Goal: Task Accomplishment & Management: Complete application form

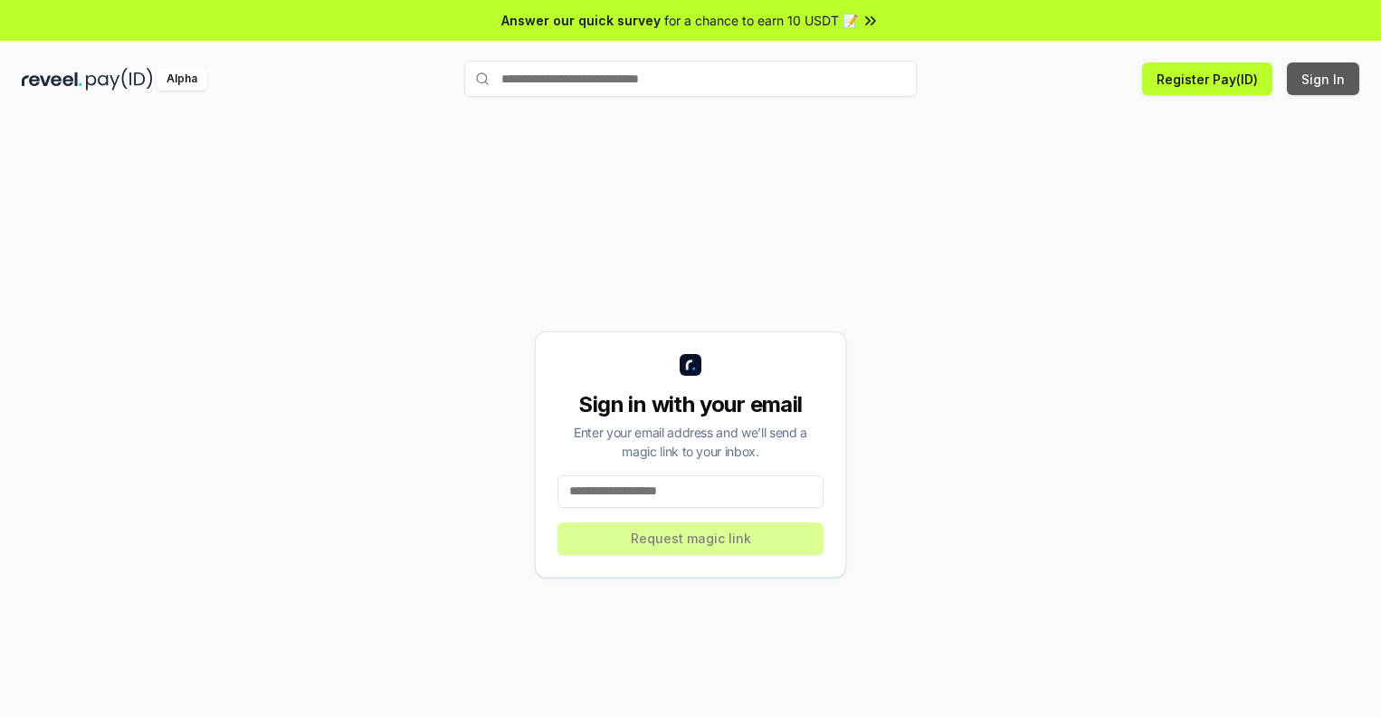
click at [1324, 79] on button "Sign In" at bounding box center [1323, 78] width 72 height 33
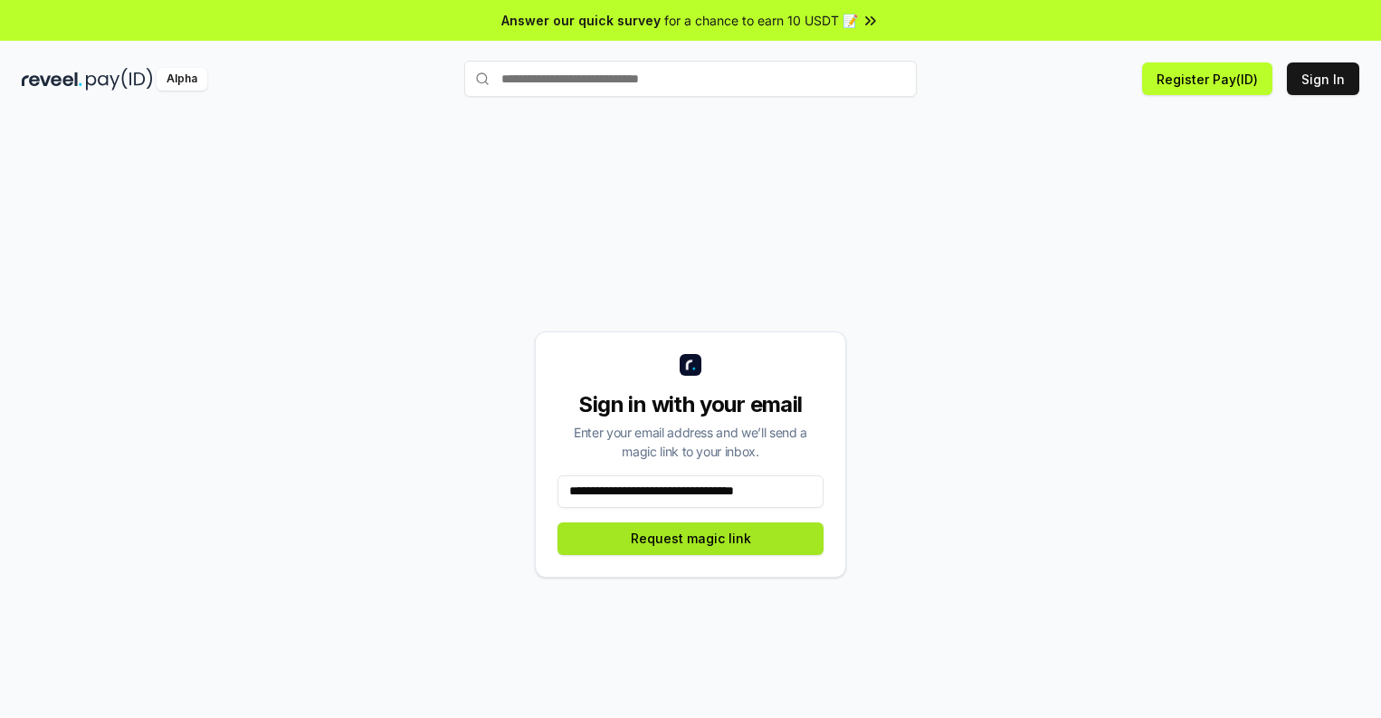
type input "**********"
click at [691, 538] on button "Request magic link" at bounding box center [691, 538] width 266 height 33
